Goal: Transaction & Acquisition: Purchase product/service

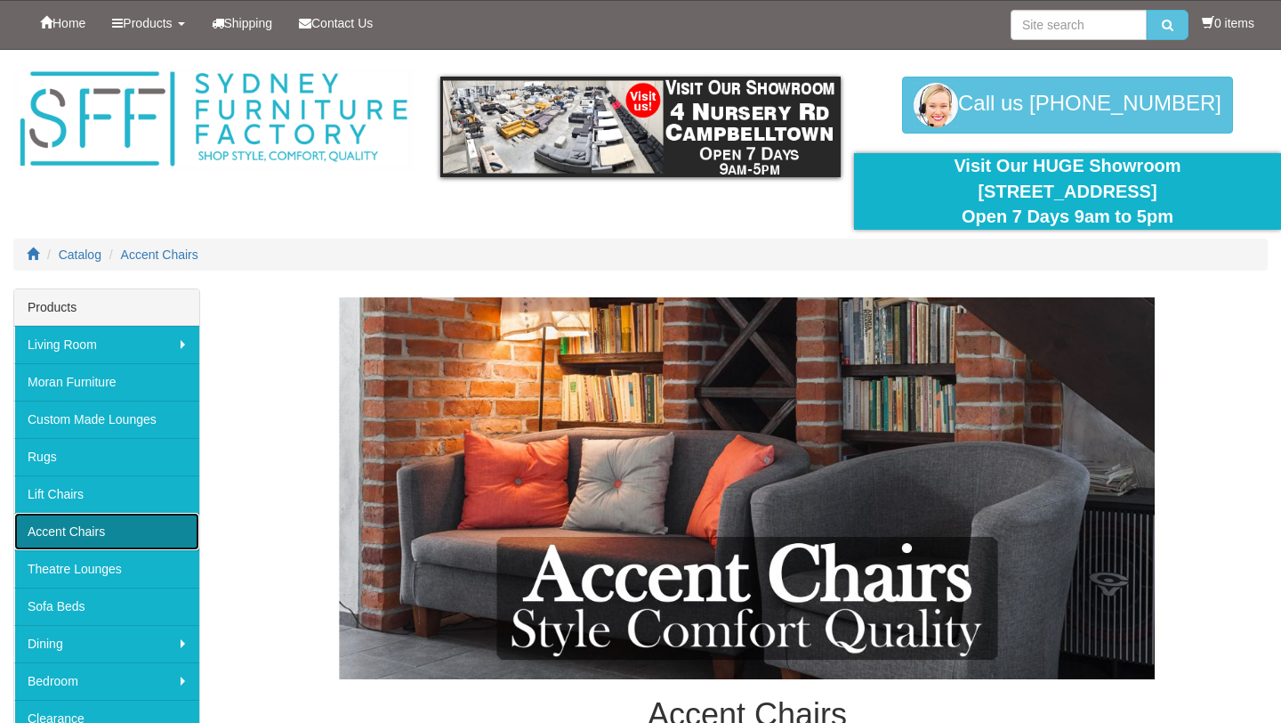
click at [66, 530] on link "Accent Chairs" at bounding box center [106, 531] width 185 height 37
